Goal: Task Accomplishment & Management: Manage account settings

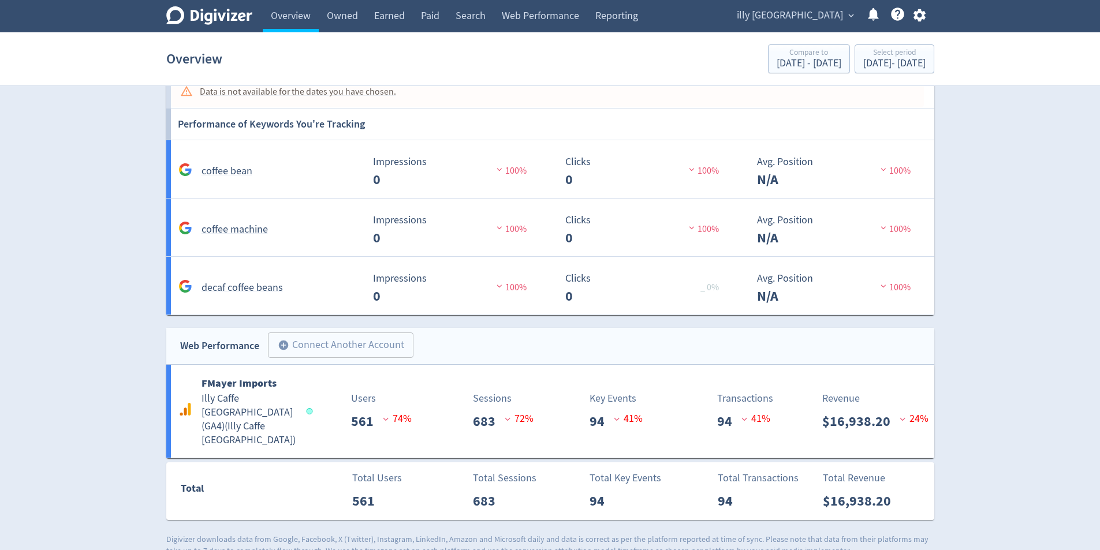
scroll to position [966, 0]
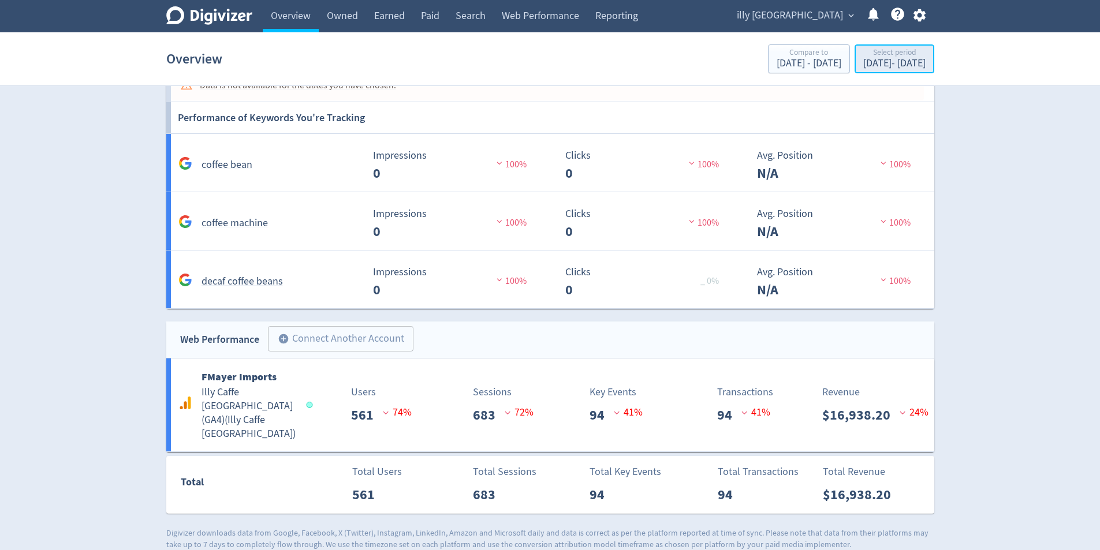
click at [863, 57] on div "Select period" at bounding box center [894, 53] width 62 height 10
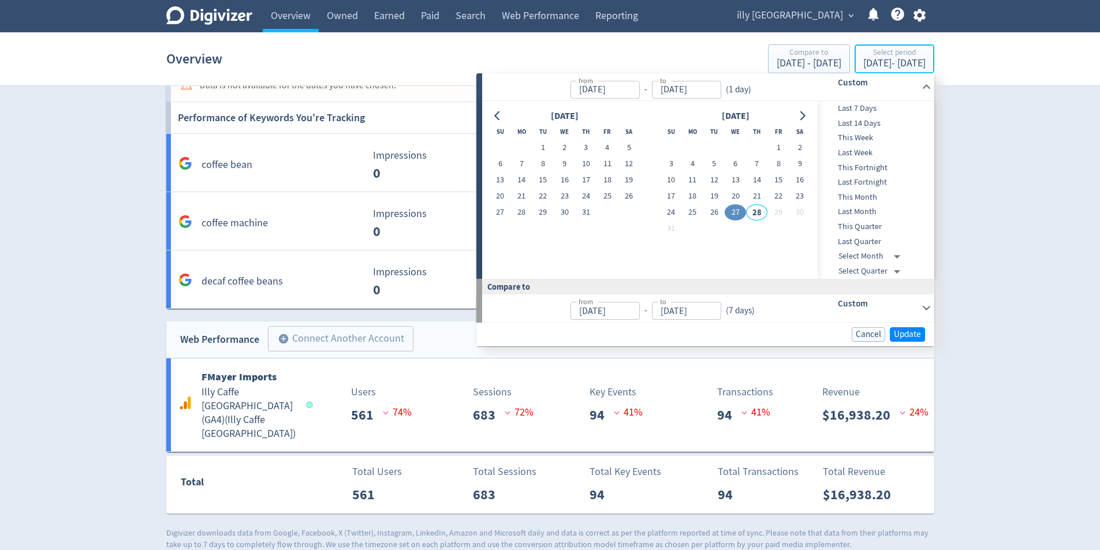
type input "[DATE]"
click at [738, 212] on button "27" at bounding box center [734, 212] width 21 height 16
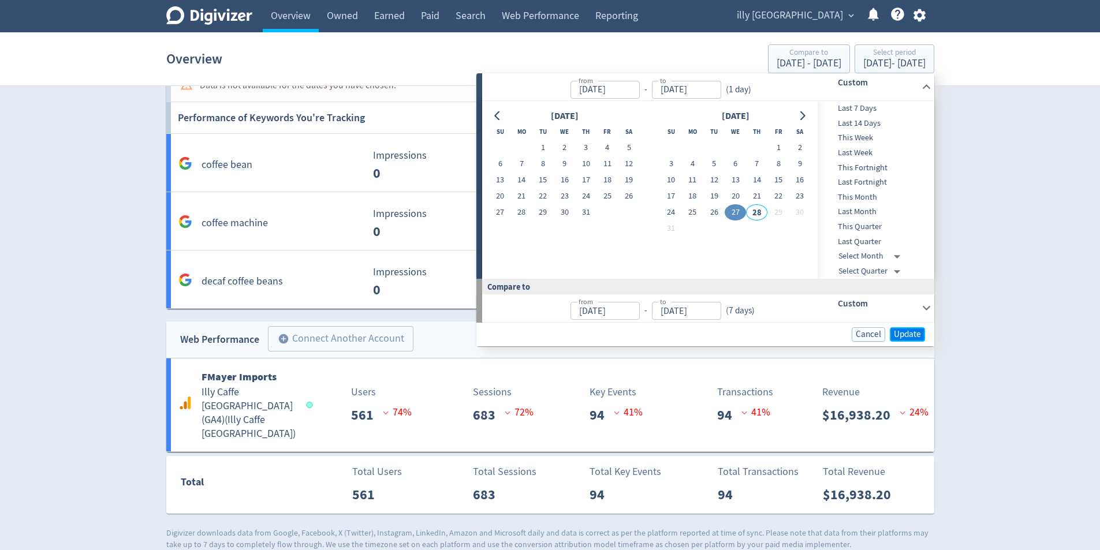
click at [919, 331] on span "Update" at bounding box center [906, 334] width 27 height 9
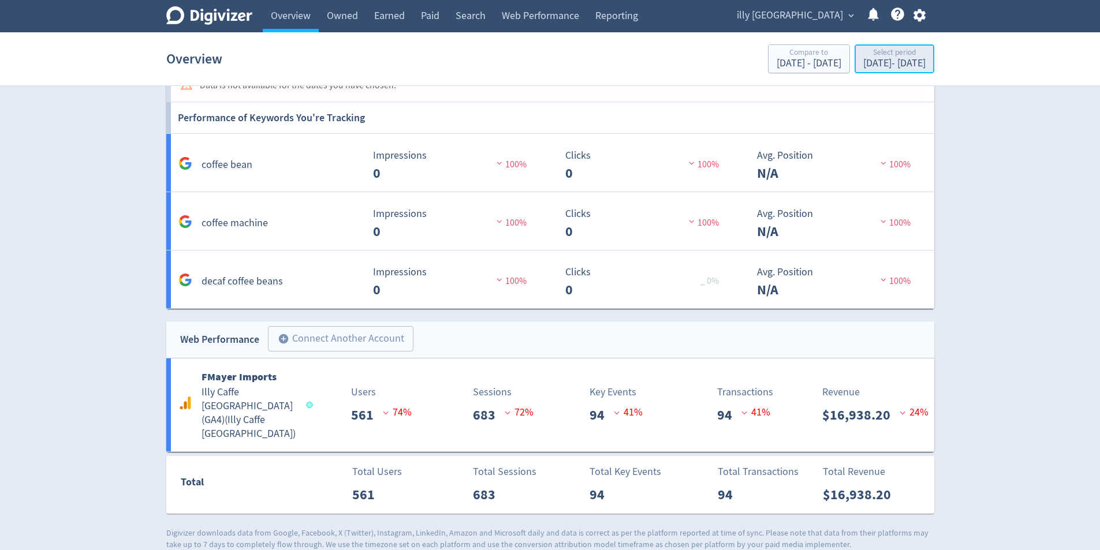
click at [858, 70] on div "Select period [DATE] - [DATE]" at bounding box center [894, 60] width 73 height 24
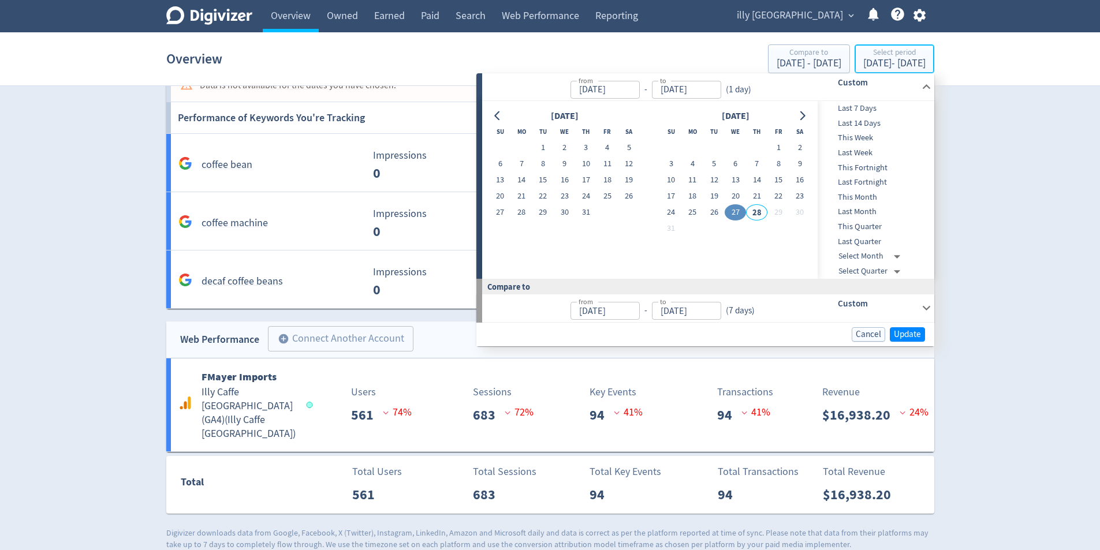
type input "[DATE]"
click at [764, 190] on button "21" at bounding box center [756, 196] width 21 height 16
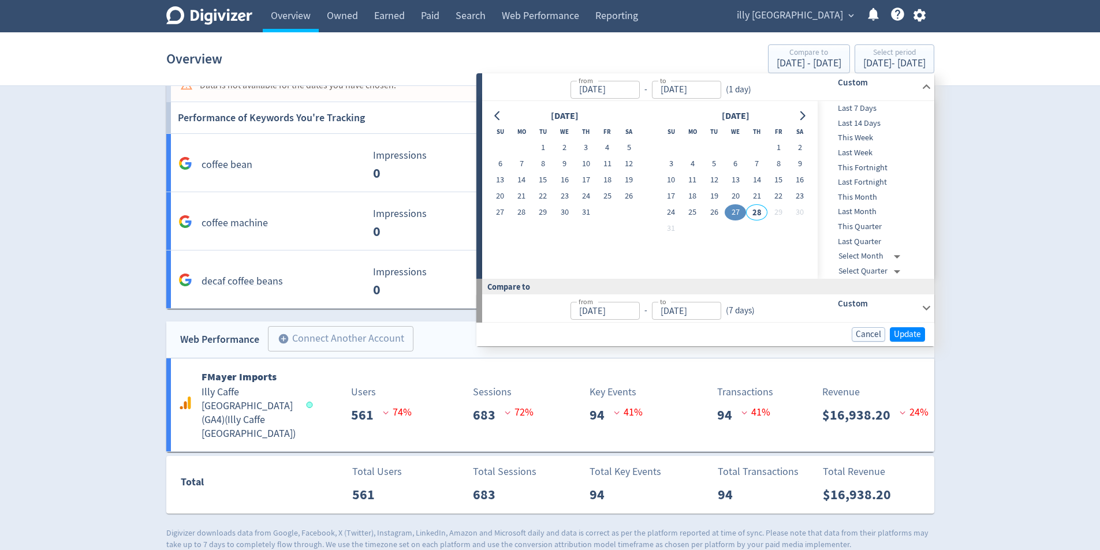
type input "[DATE]"
click at [904, 337] on span "Update" at bounding box center [906, 334] width 27 height 9
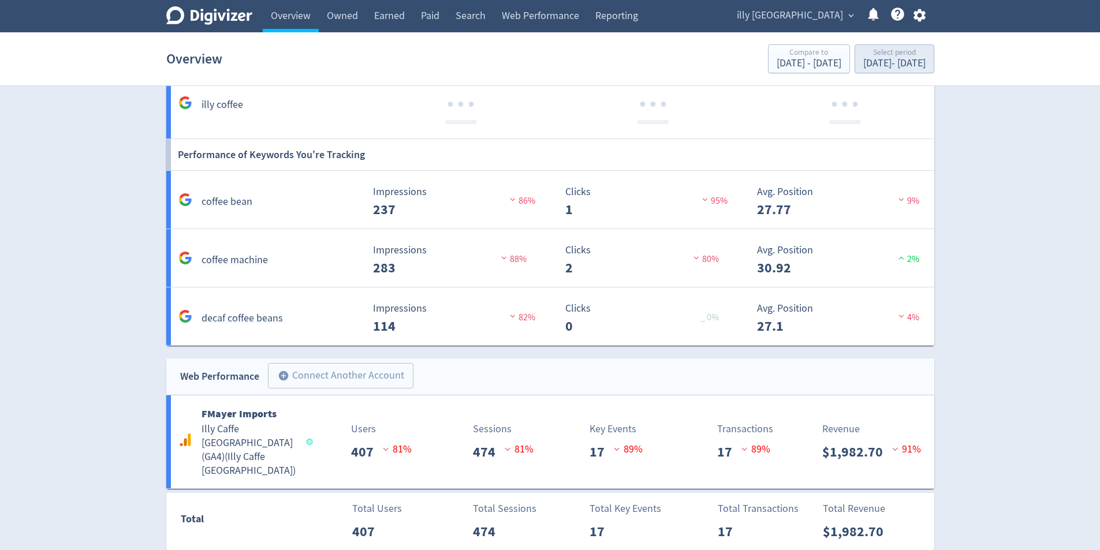
scroll to position [993, 0]
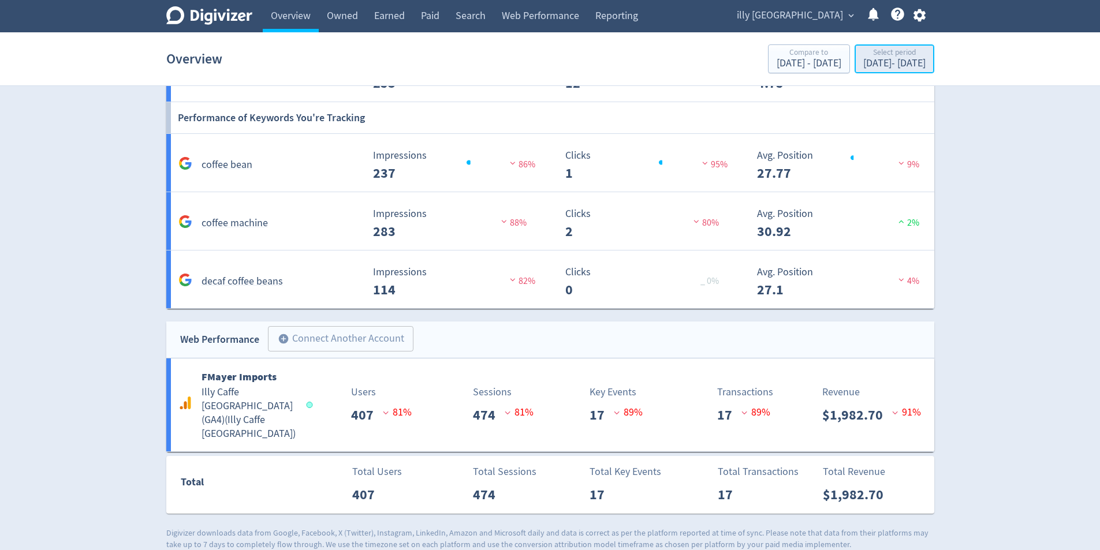
click at [878, 65] on div "[DATE] - [DATE]" at bounding box center [894, 63] width 62 height 10
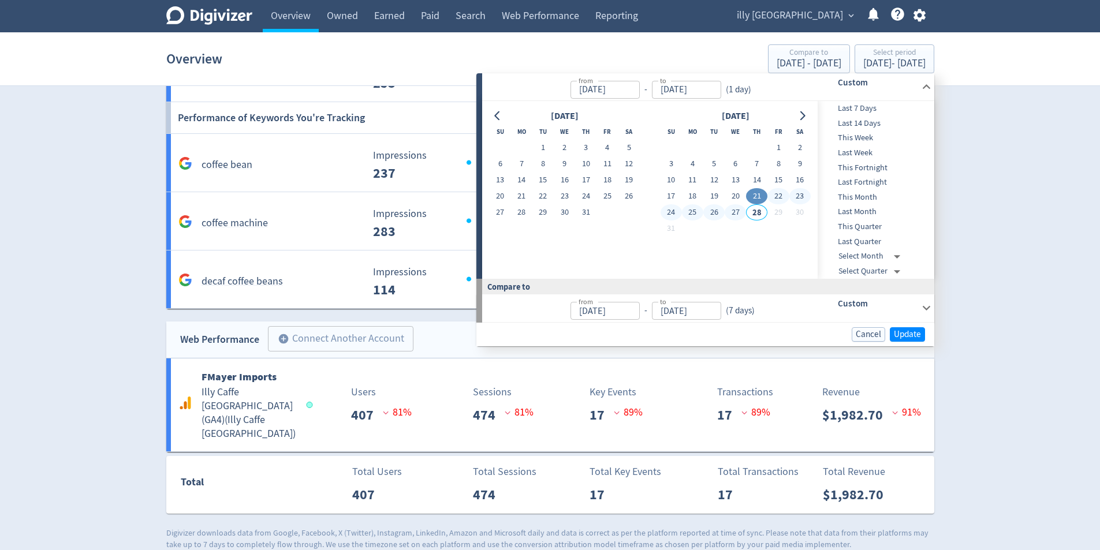
click at [738, 215] on button "27" at bounding box center [734, 212] width 21 height 16
type input "[DATE]"
drag, startPoint x: 741, startPoint y: 211, endPoint x: 798, endPoint y: 245, distance: 65.7
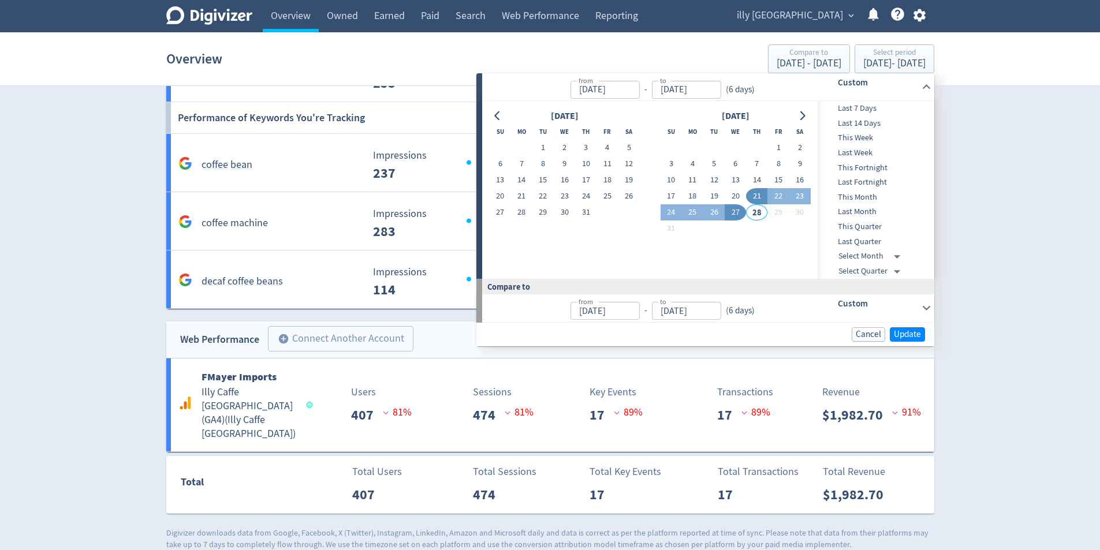
click at [741, 211] on button "27" at bounding box center [734, 212] width 21 height 16
type input "[DATE]"
click at [907, 326] on div "Cancel Update" at bounding box center [705, 335] width 458 height 24
drag, startPoint x: 909, startPoint y: 335, endPoint x: 907, endPoint y: 345, distance: 10.5
click at [909, 336] on span "Update" at bounding box center [906, 334] width 27 height 9
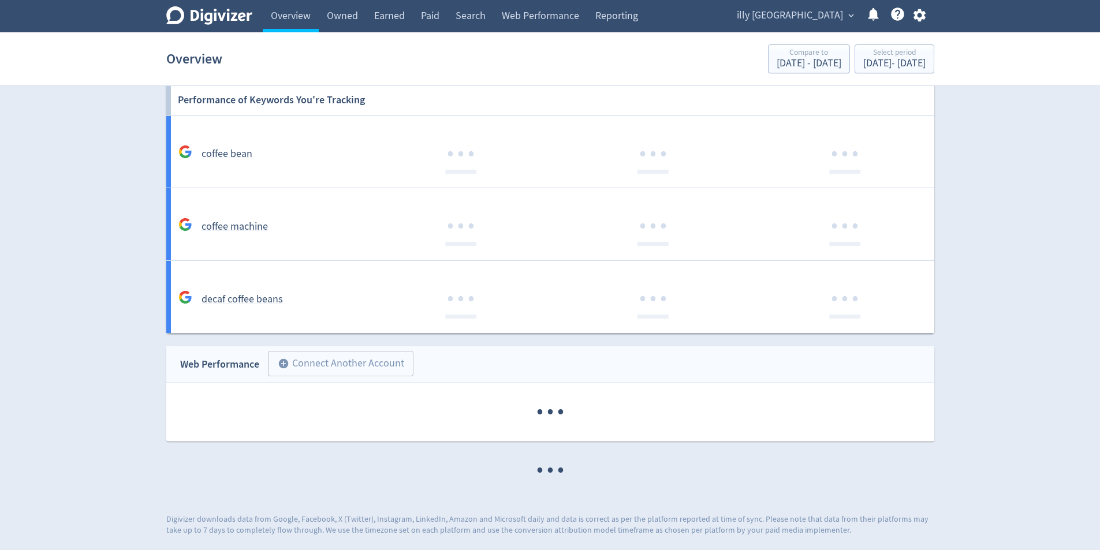
scroll to position [966, 0]
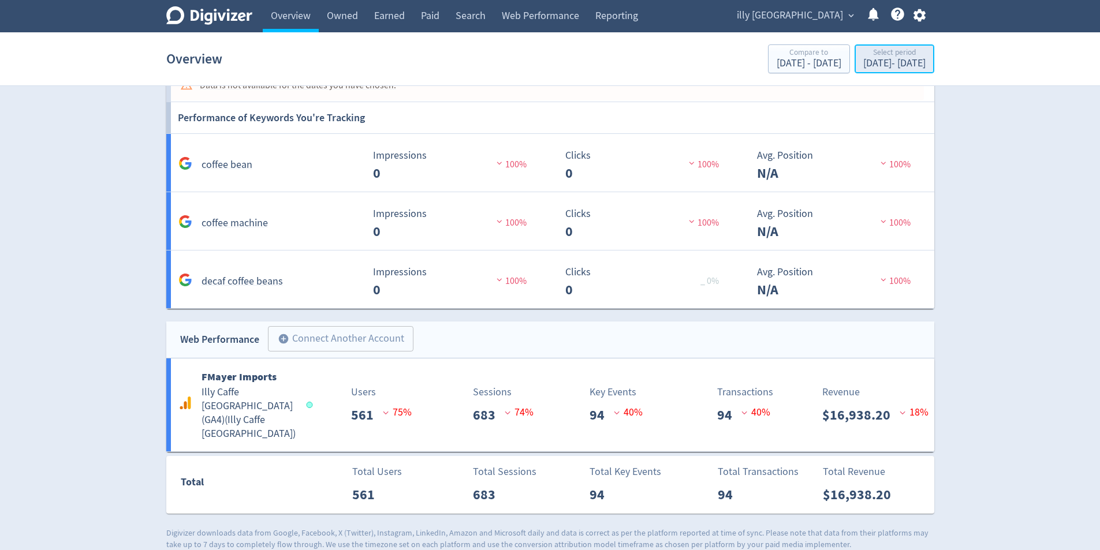
click at [891, 69] on div "[DATE] - [DATE]" at bounding box center [894, 63] width 62 height 10
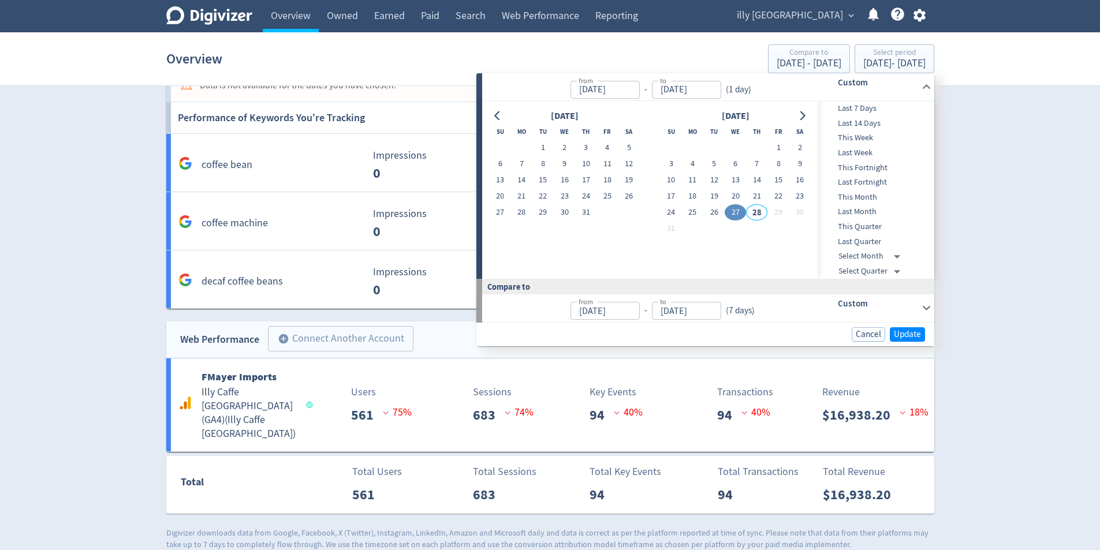
click at [734, 216] on button "27" at bounding box center [734, 212] width 21 height 16
type input "[DATE]"
click at [920, 337] on span "Update" at bounding box center [906, 334] width 27 height 9
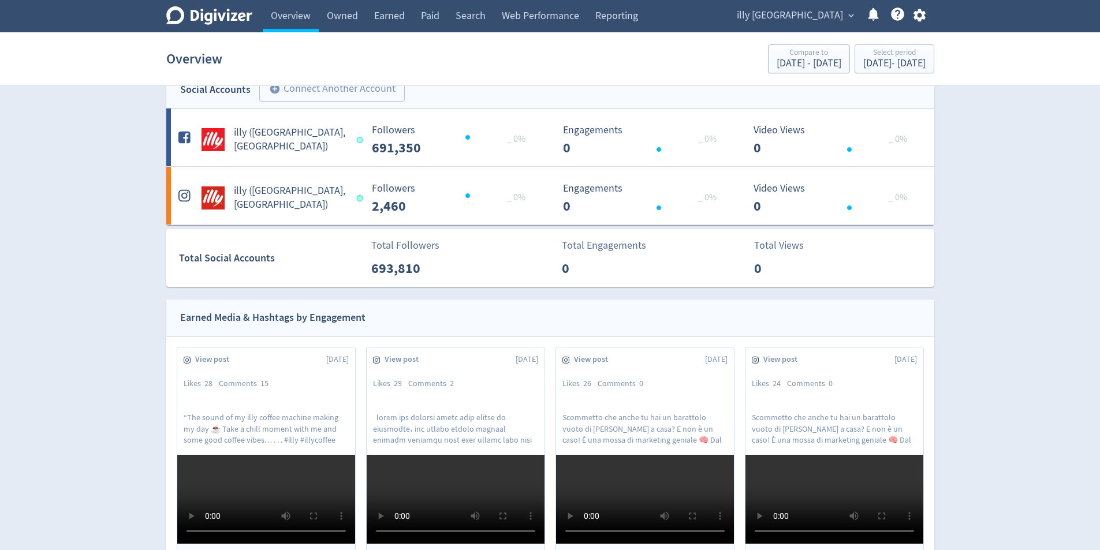
scroll to position [0, 0]
